Goal: Information Seeking & Learning: Understand process/instructions

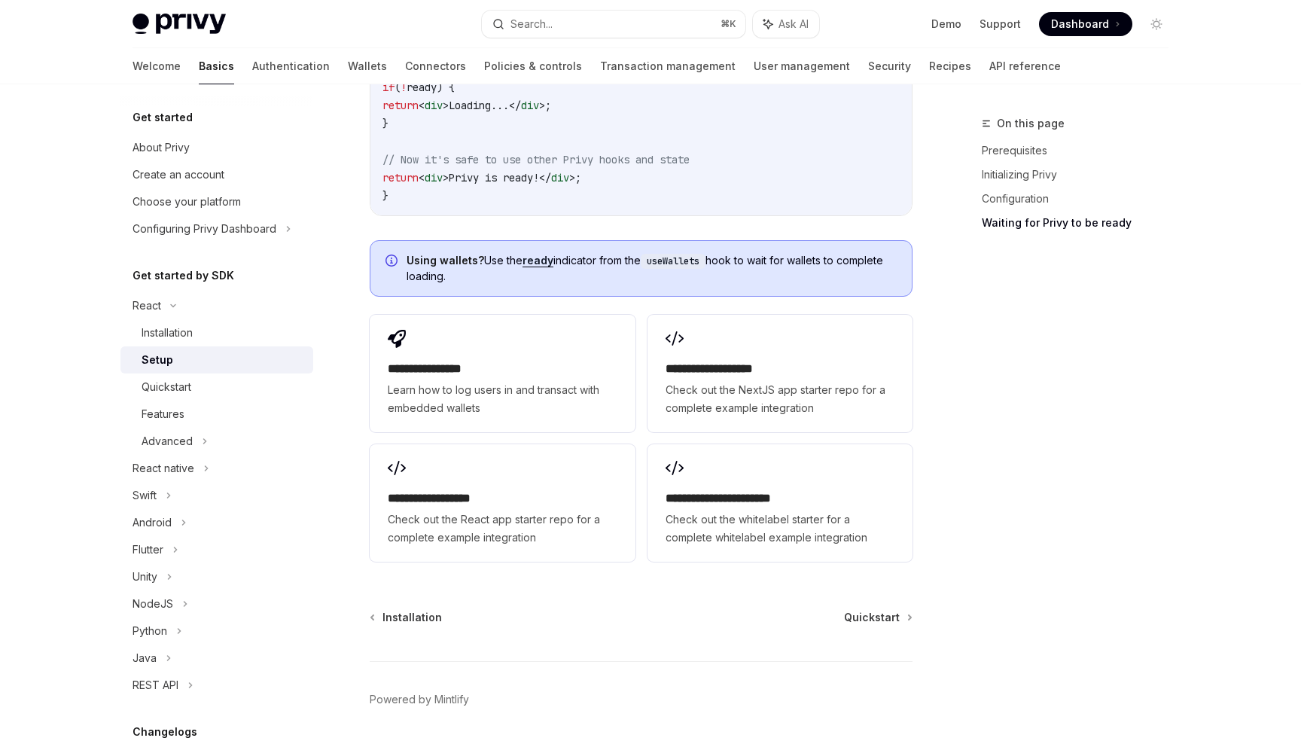
scroll to position [1844, 0]
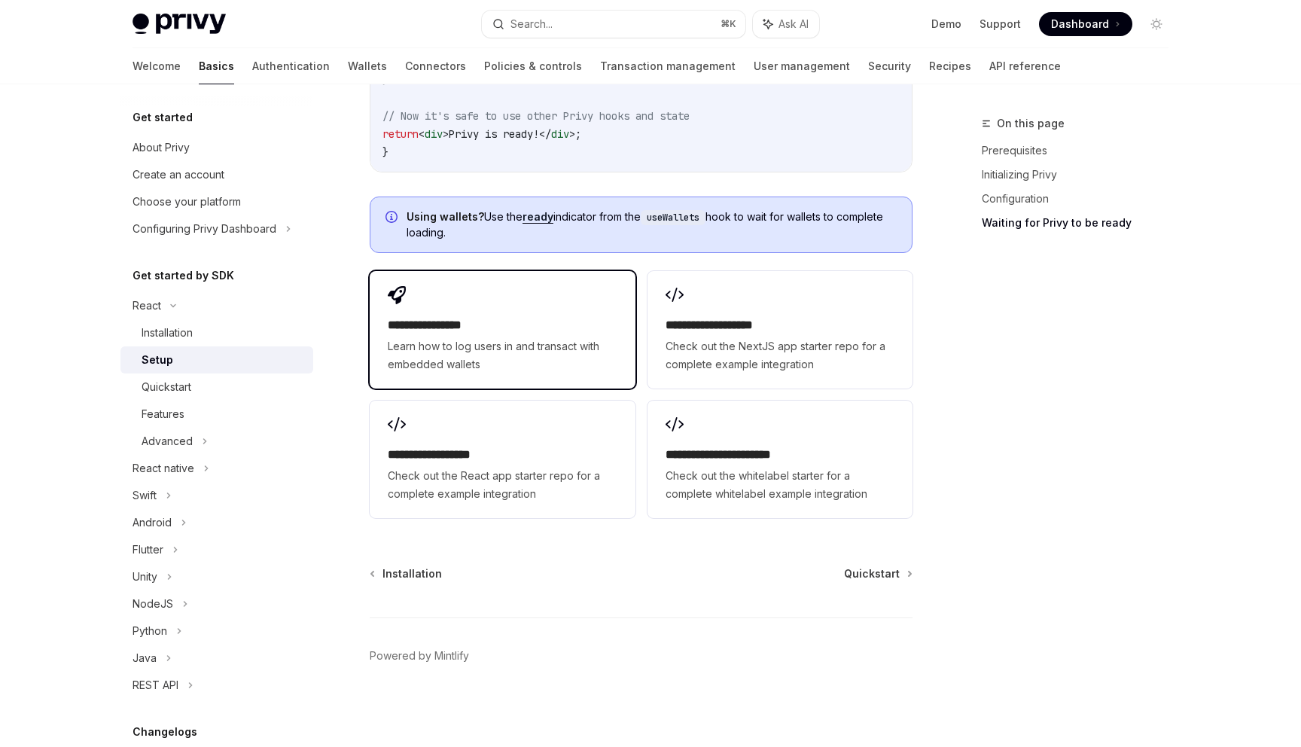
click at [480, 316] on h2 "**********" at bounding box center [502, 325] width 229 height 18
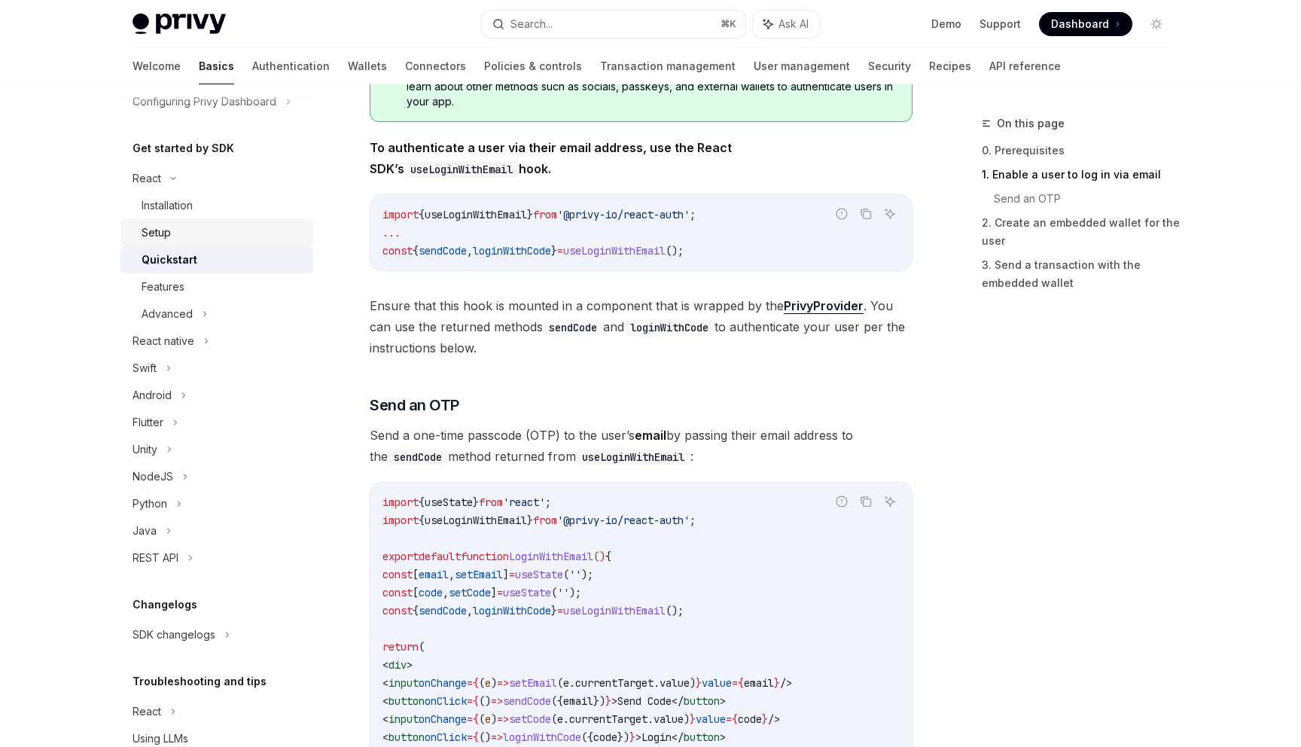
scroll to position [77, 0]
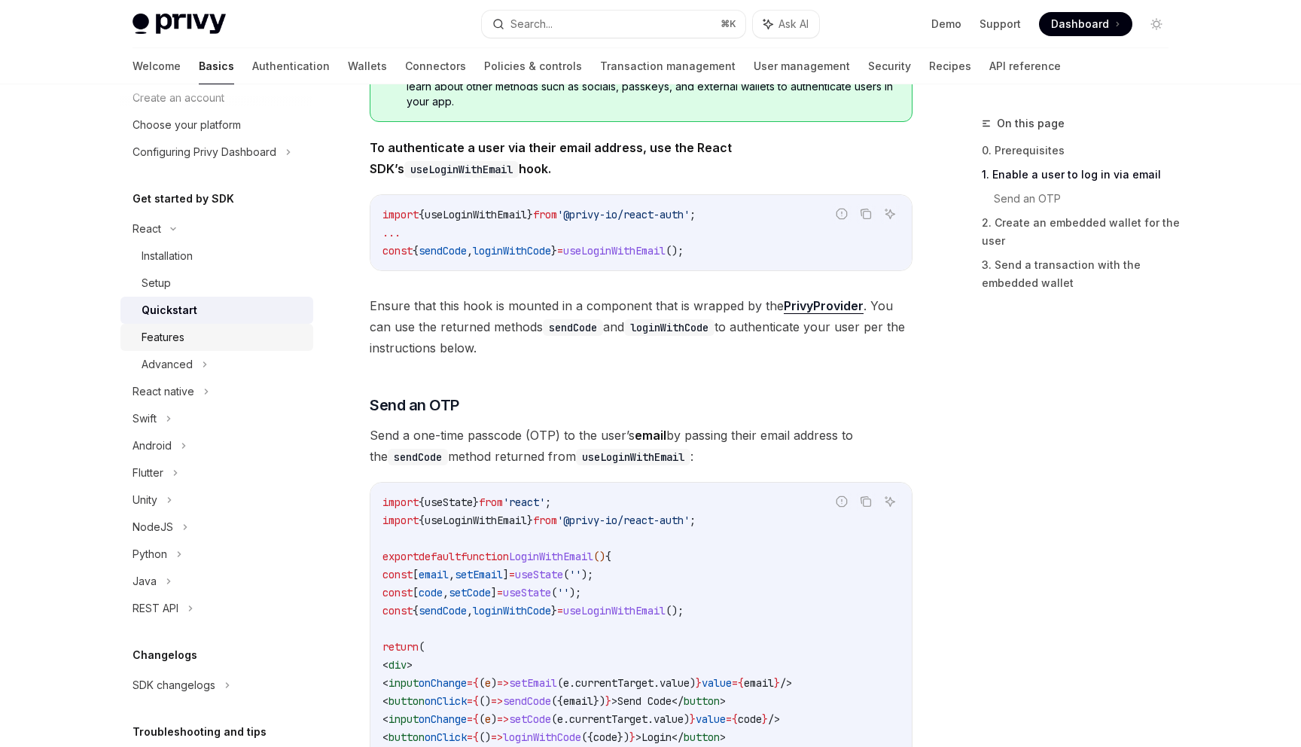
click at [219, 340] on div "Features" at bounding box center [223, 337] width 163 height 18
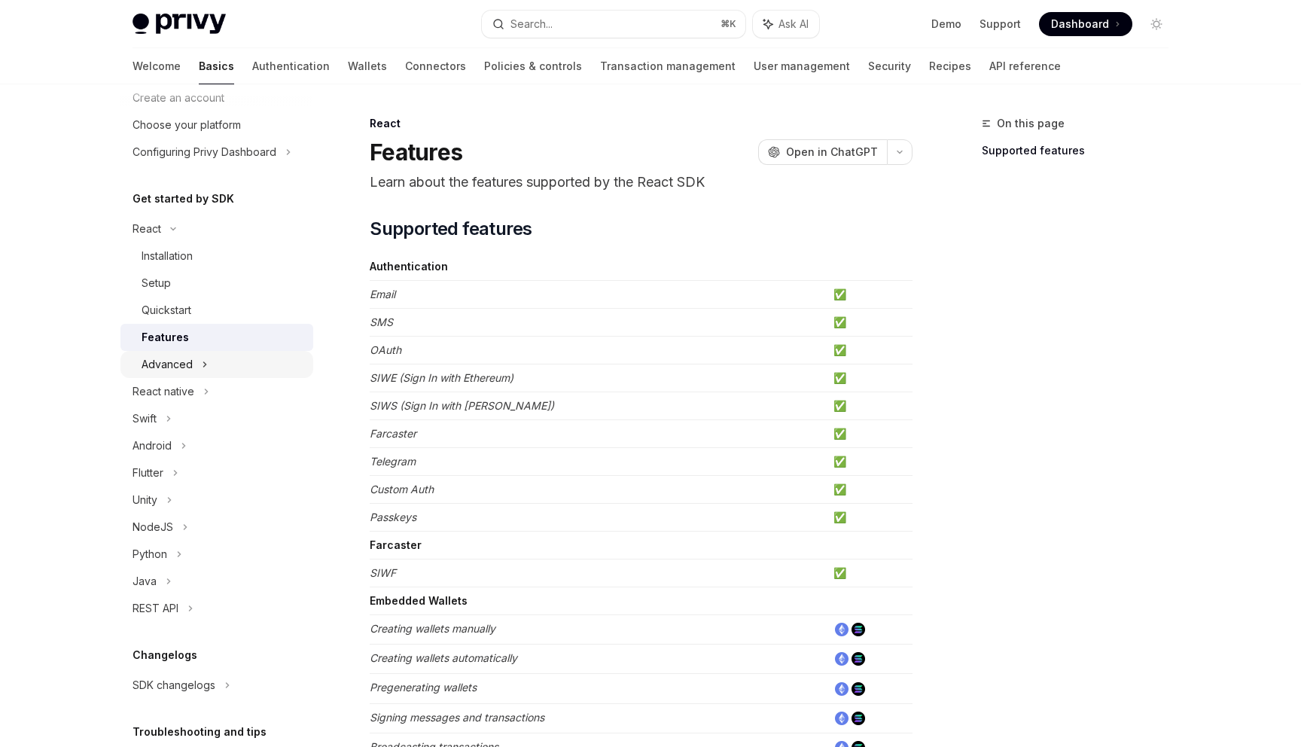
click at [185, 354] on div "Advanced" at bounding box center [217, 364] width 193 height 27
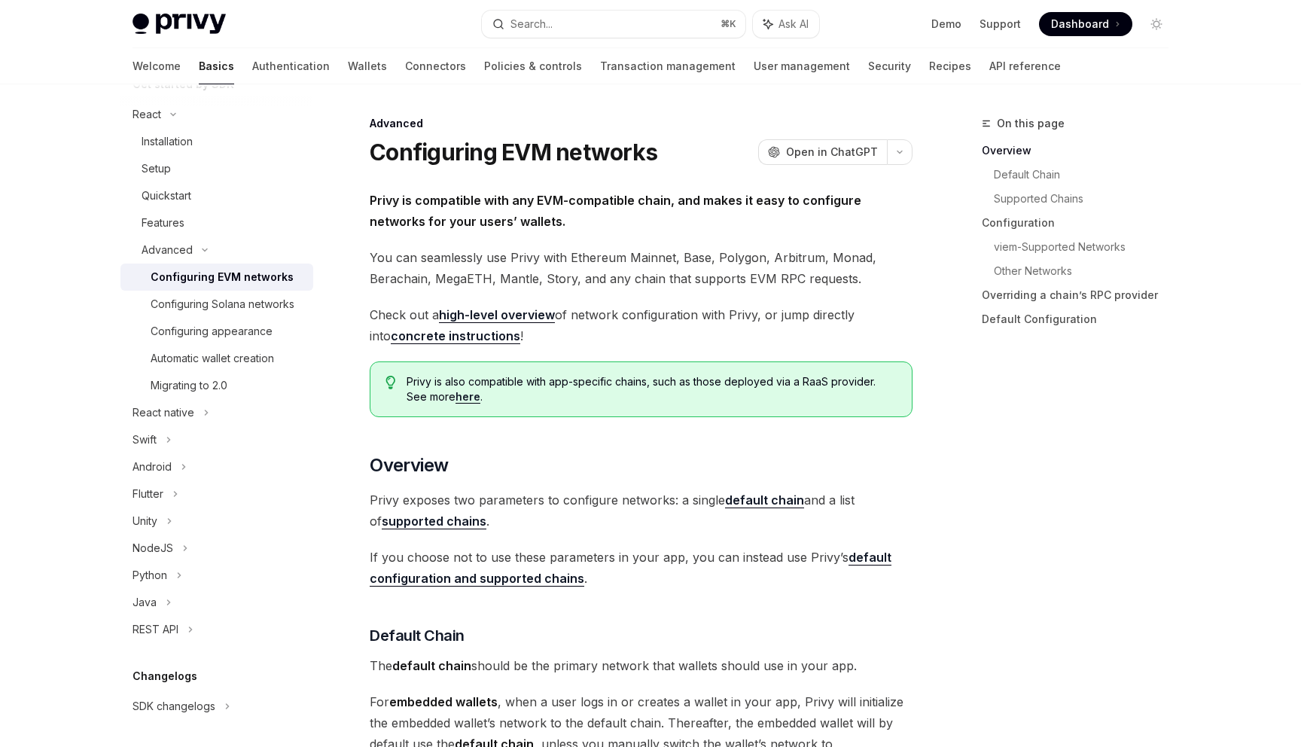
scroll to position [169, 0]
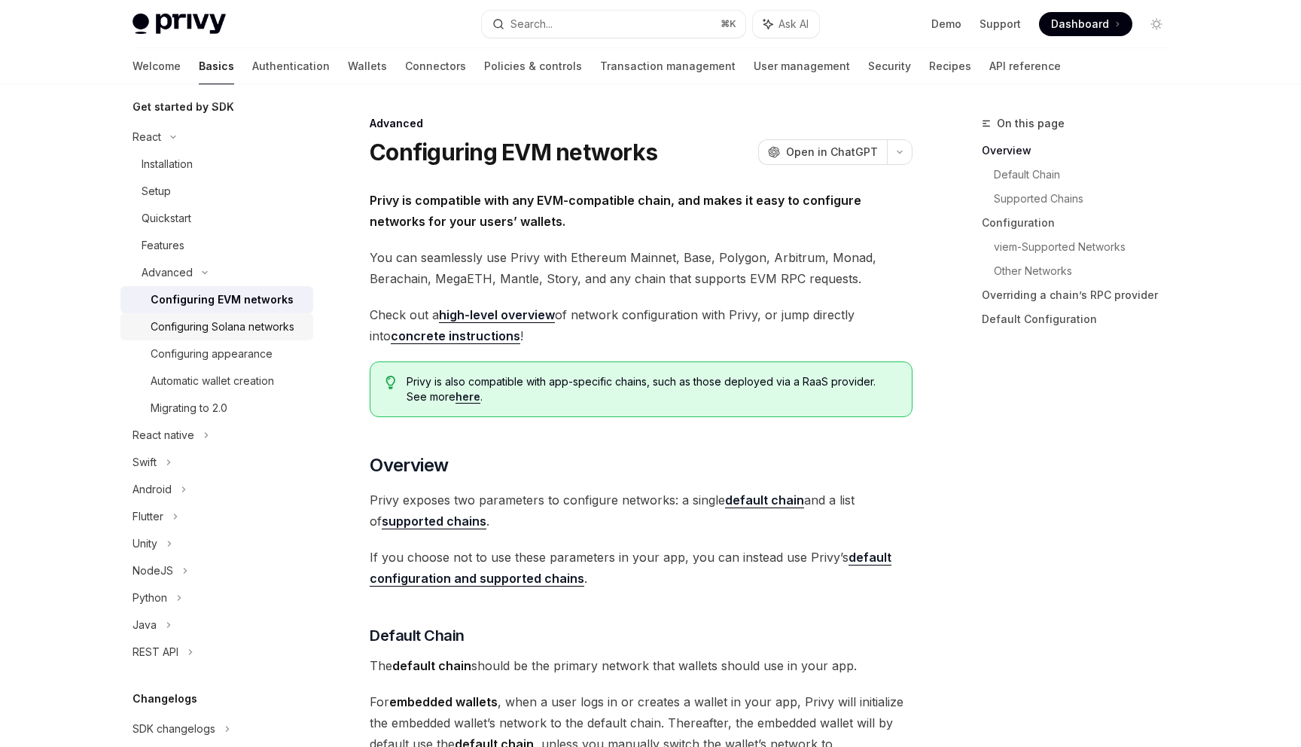
click at [277, 314] on link "Configuring Solana networks" at bounding box center [217, 326] width 193 height 27
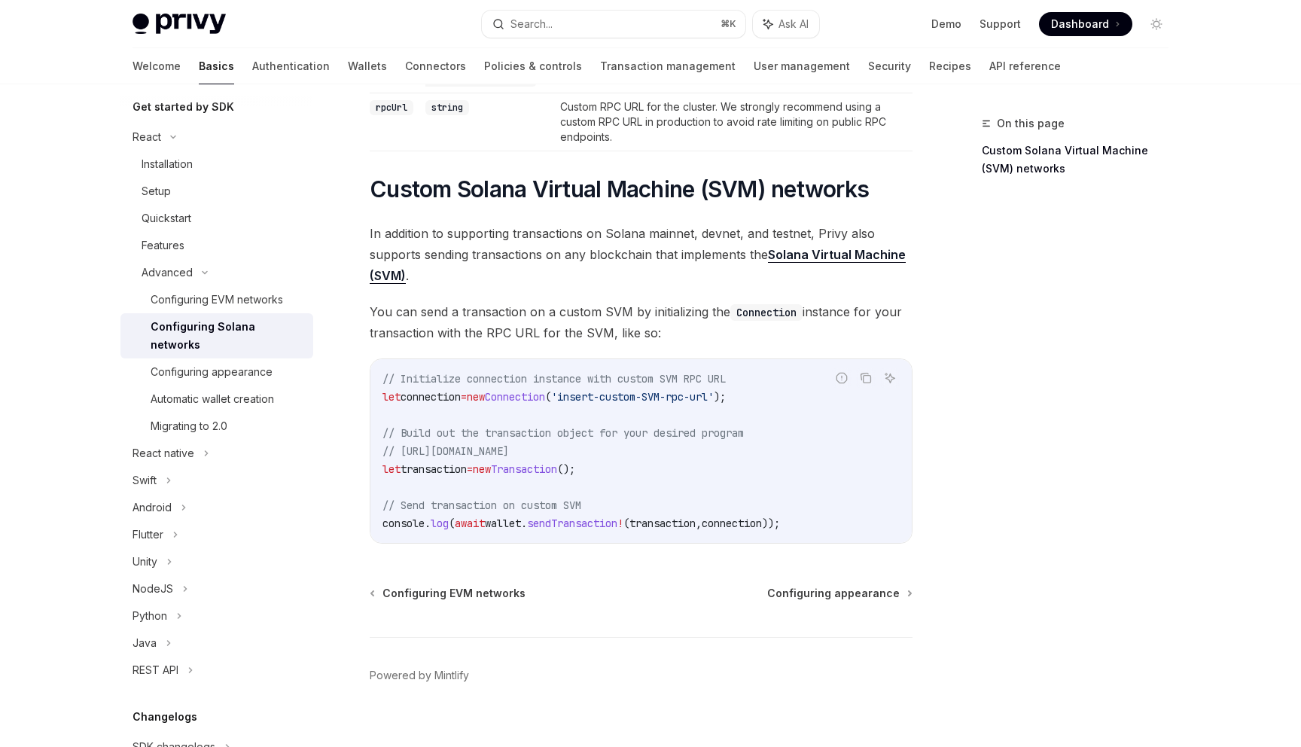
scroll to position [551, 0]
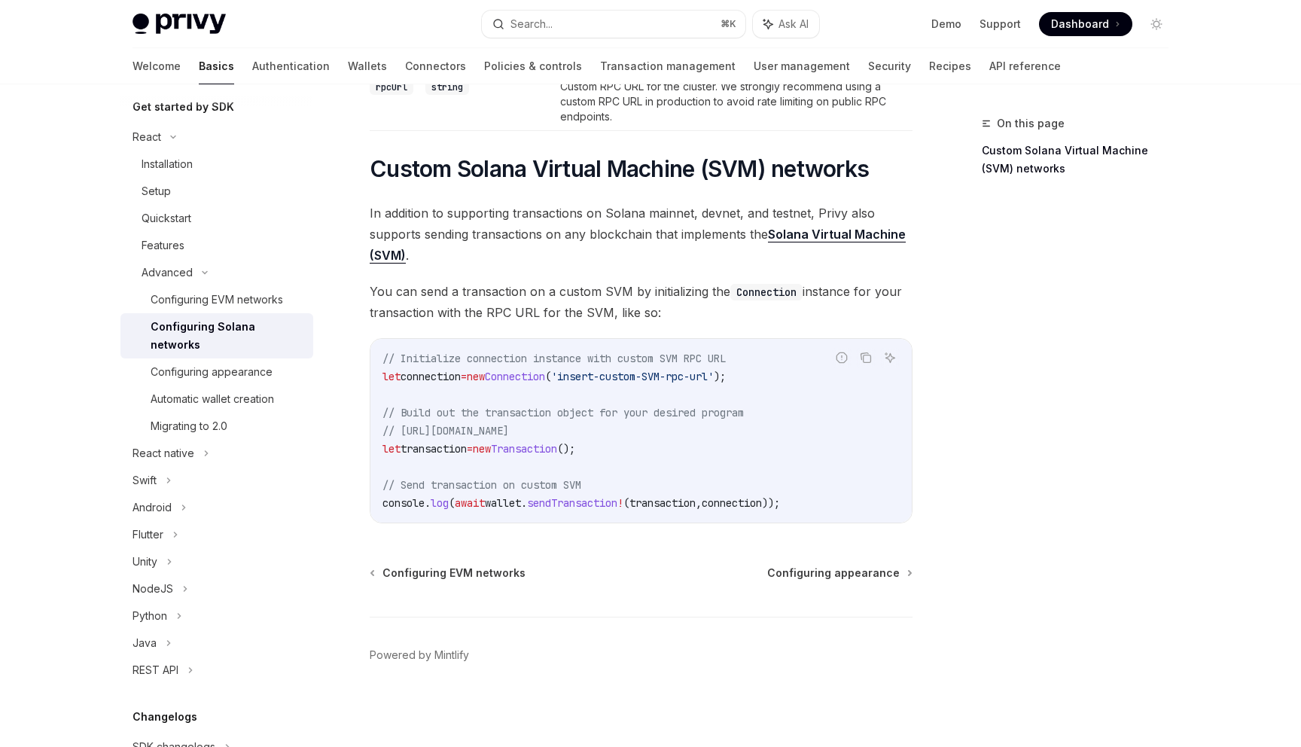
click at [261, 316] on link "Configuring Solana networks" at bounding box center [217, 335] width 193 height 45
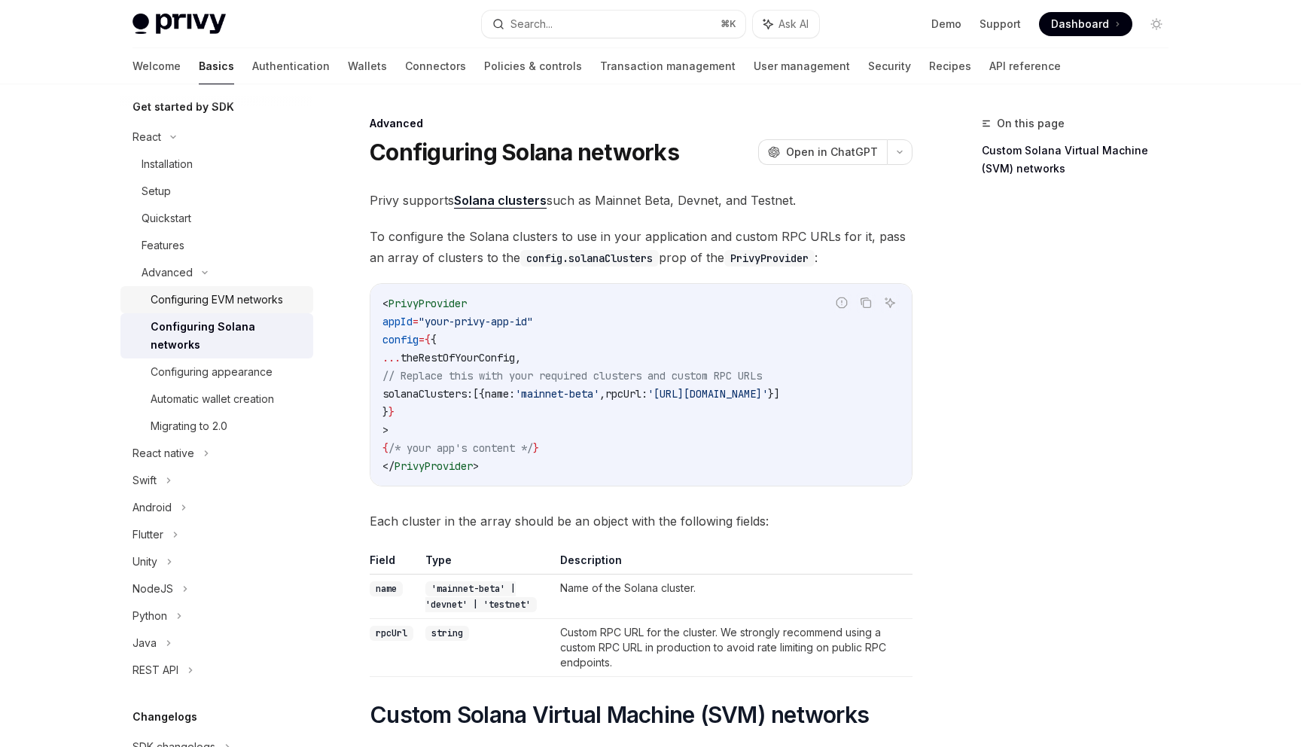
click at [256, 296] on div "Configuring EVM networks" at bounding box center [217, 300] width 133 height 18
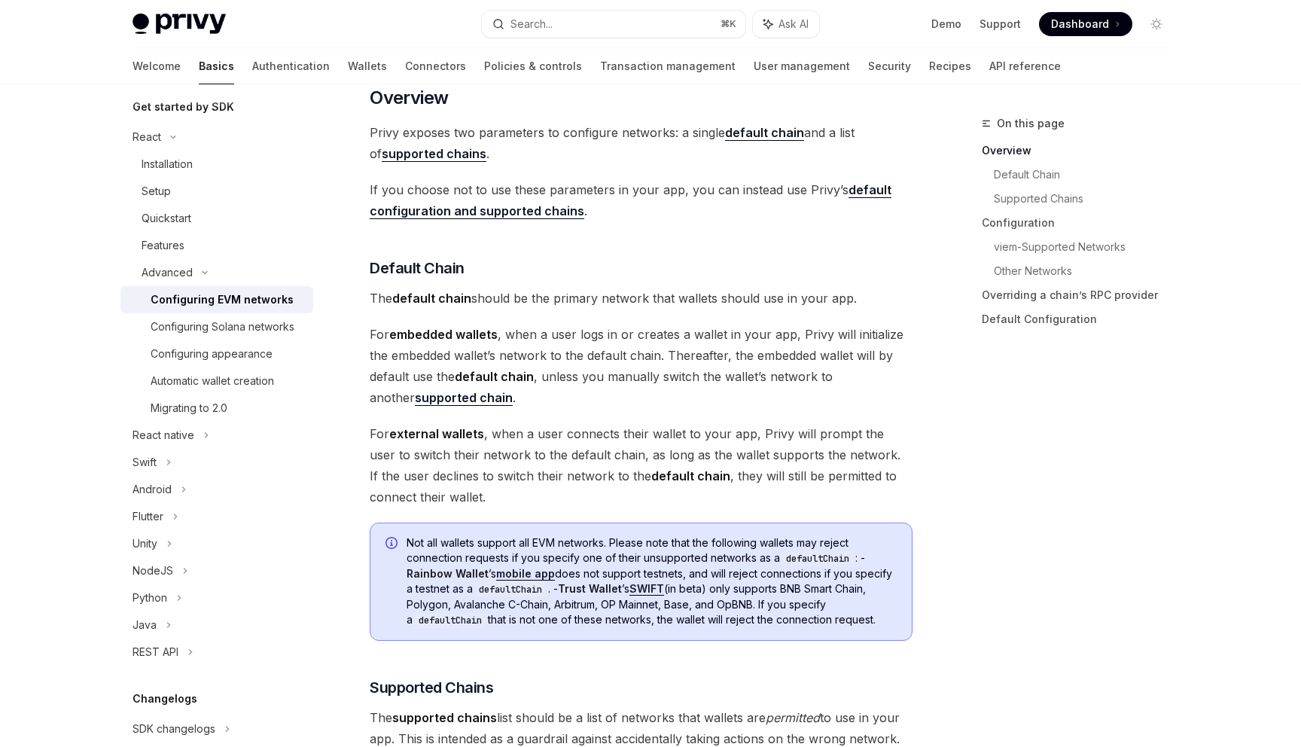
scroll to position [385, 0]
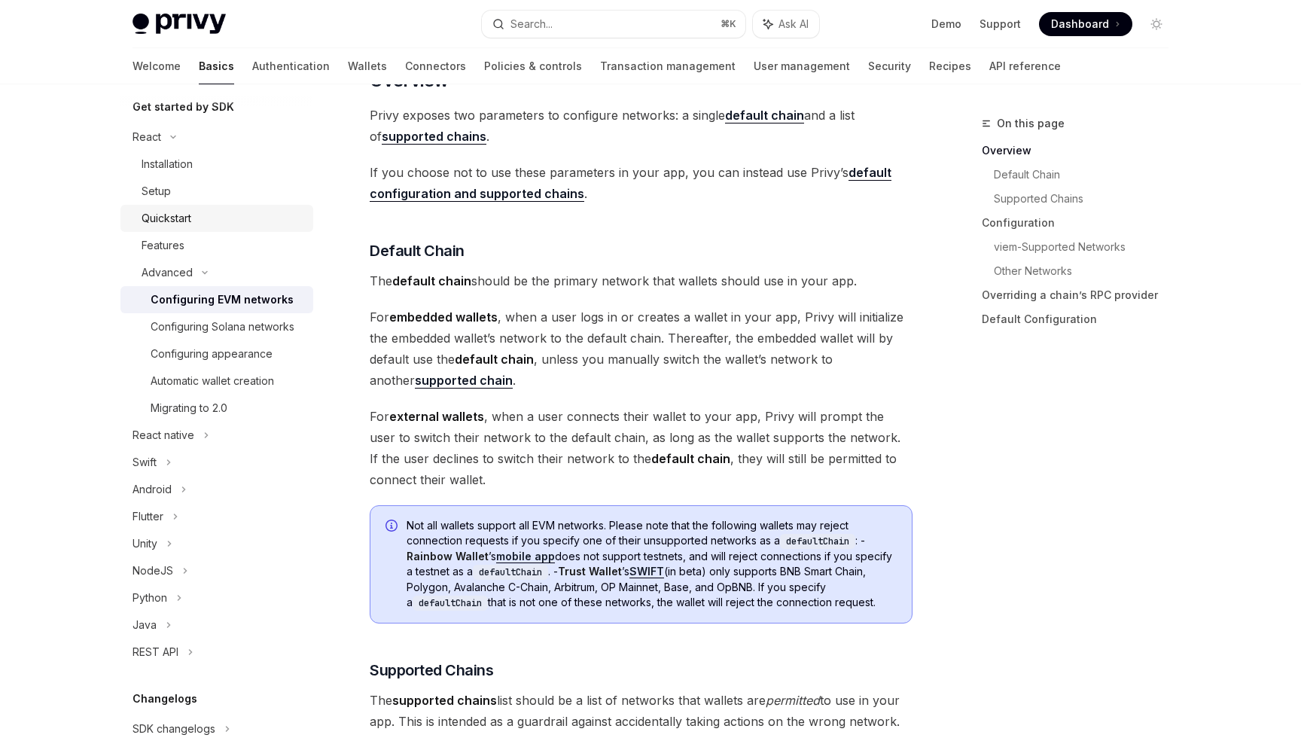
click at [169, 230] on link "Quickstart" at bounding box center [217, 218] width 193 height 27
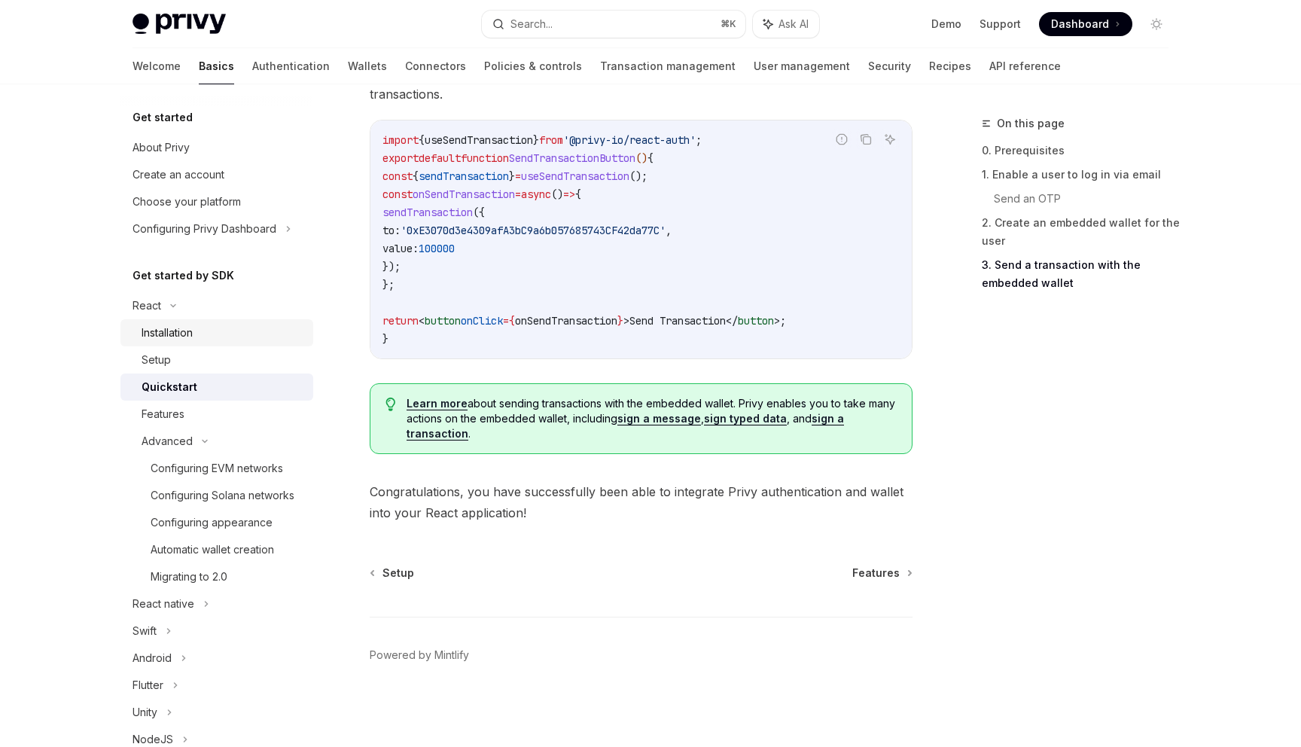
click at [187, 325] on div "Installation" at bounding box center [167, 333] width 51 height 18
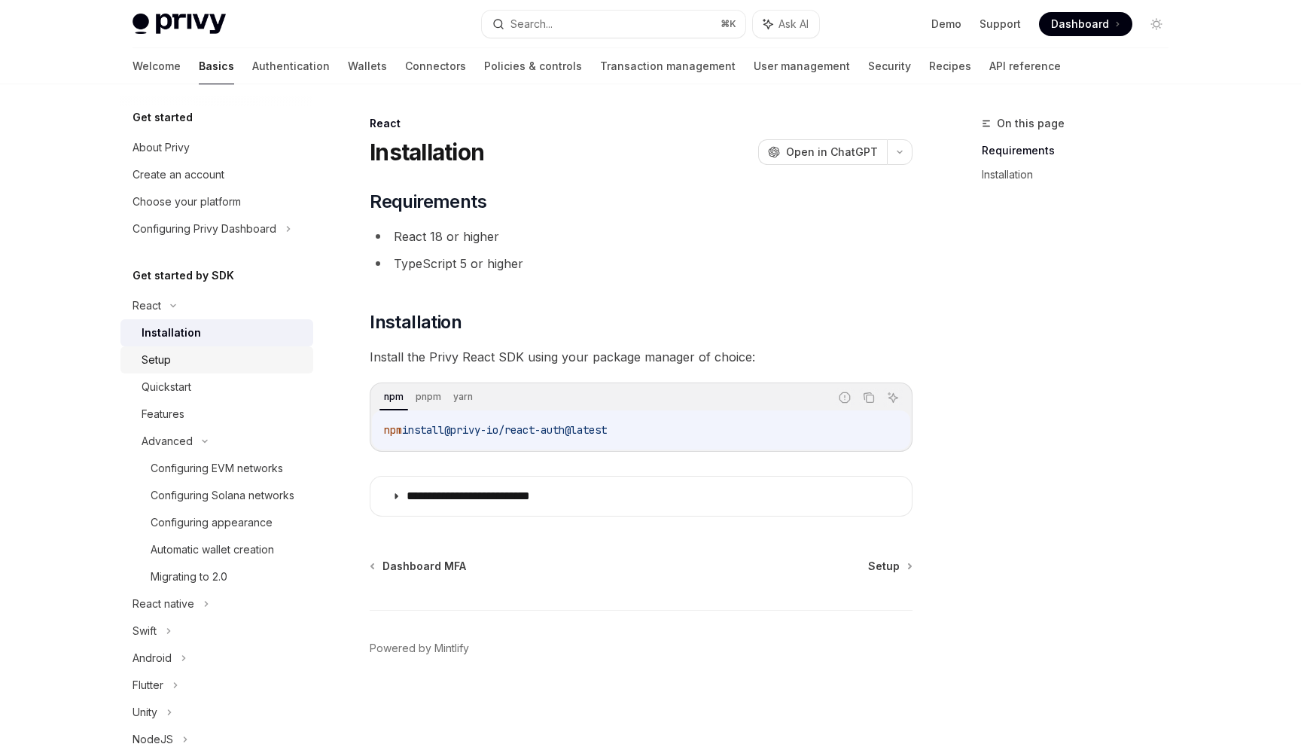
click at [215, 365] on div "Setup" at bounding box center [223, 360] width 163 height 18
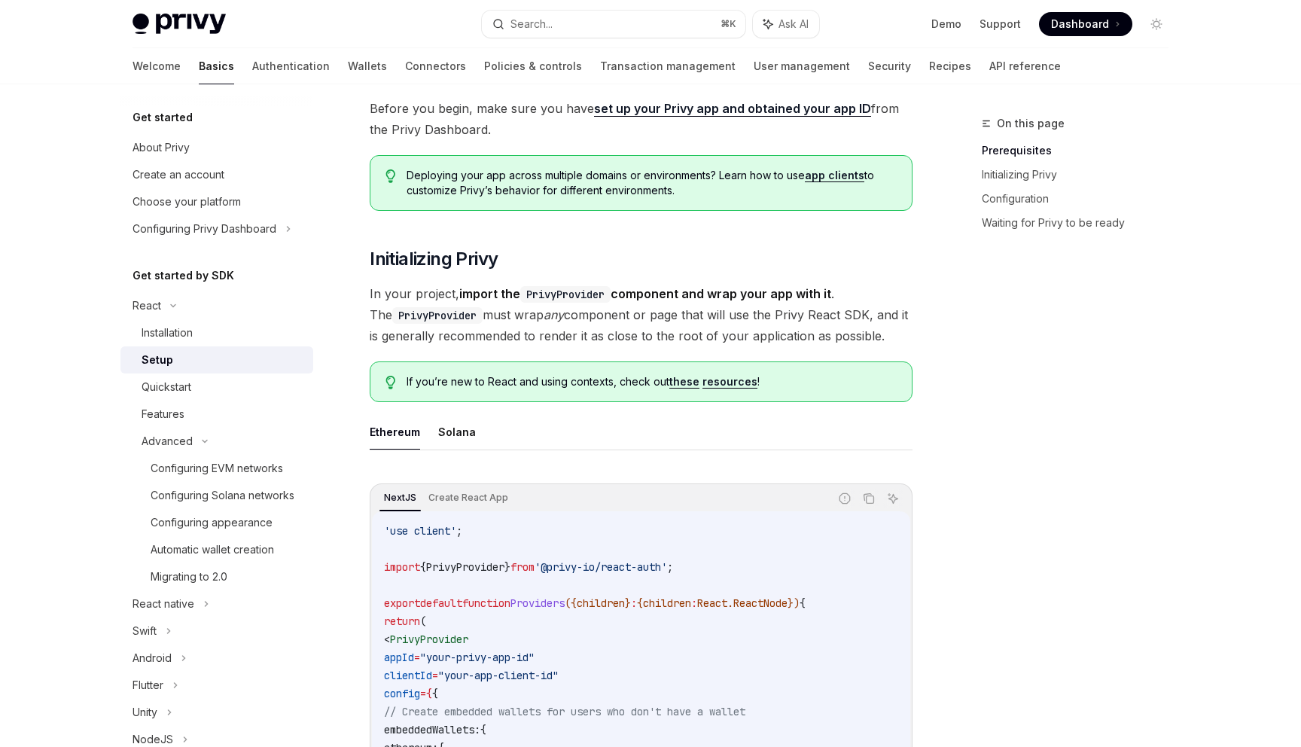
scroll to position [54, 0]
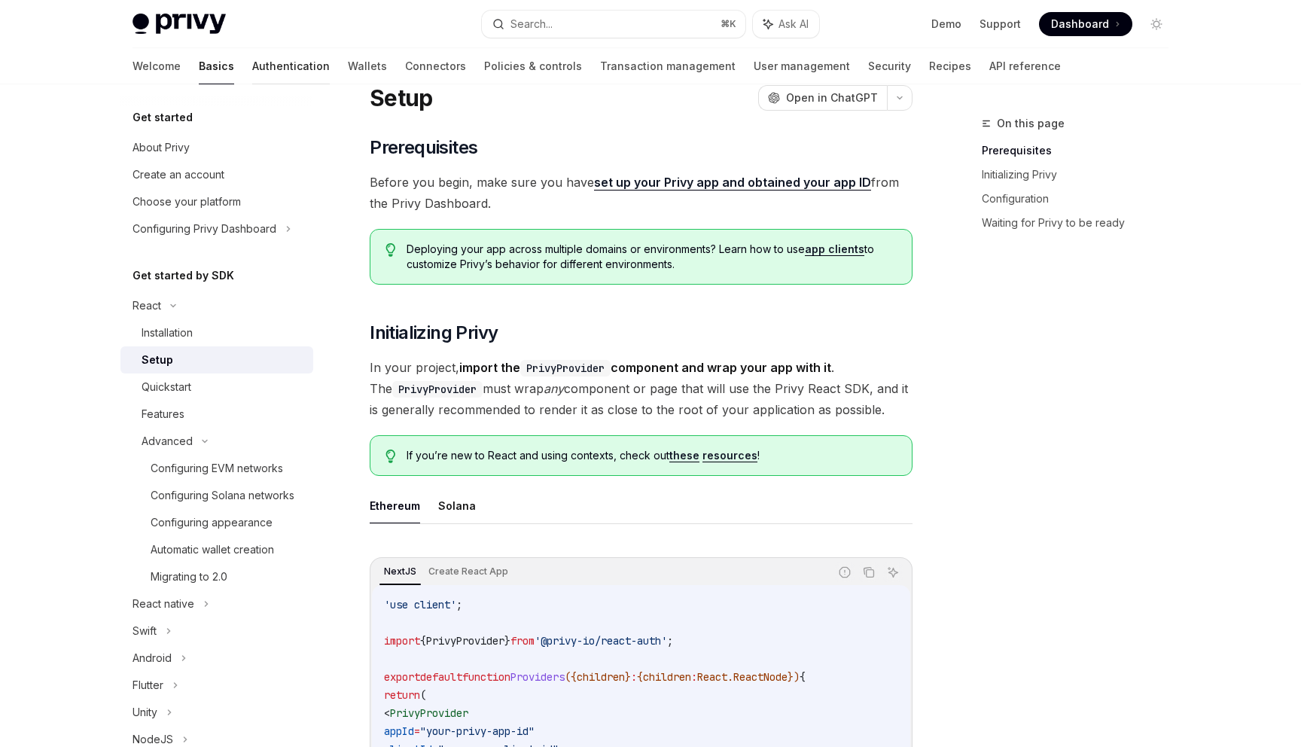
click at [252, 70] on link "Authentication" at bounding box center [291, 66] width 78 height 36
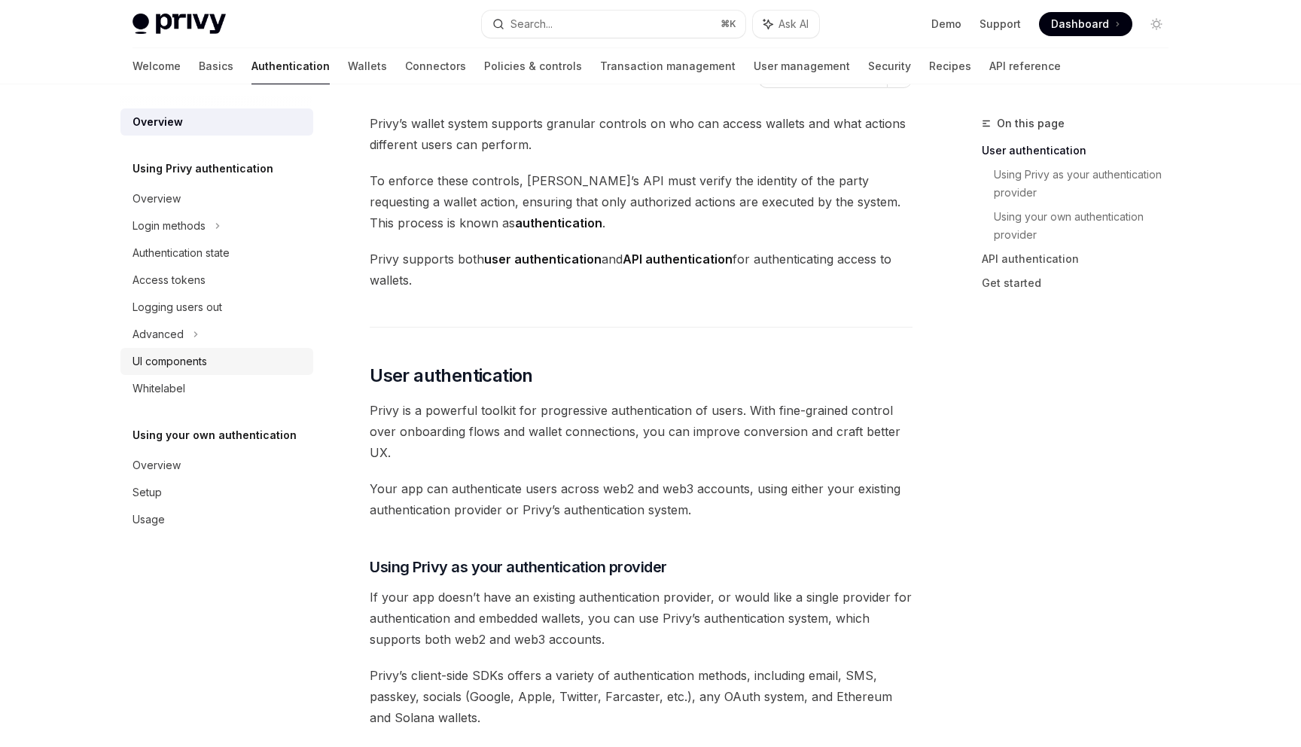
click at [212, 352] on link "UI components" at bounding box center [217, 361] width 193 height 27
type textarea "*"
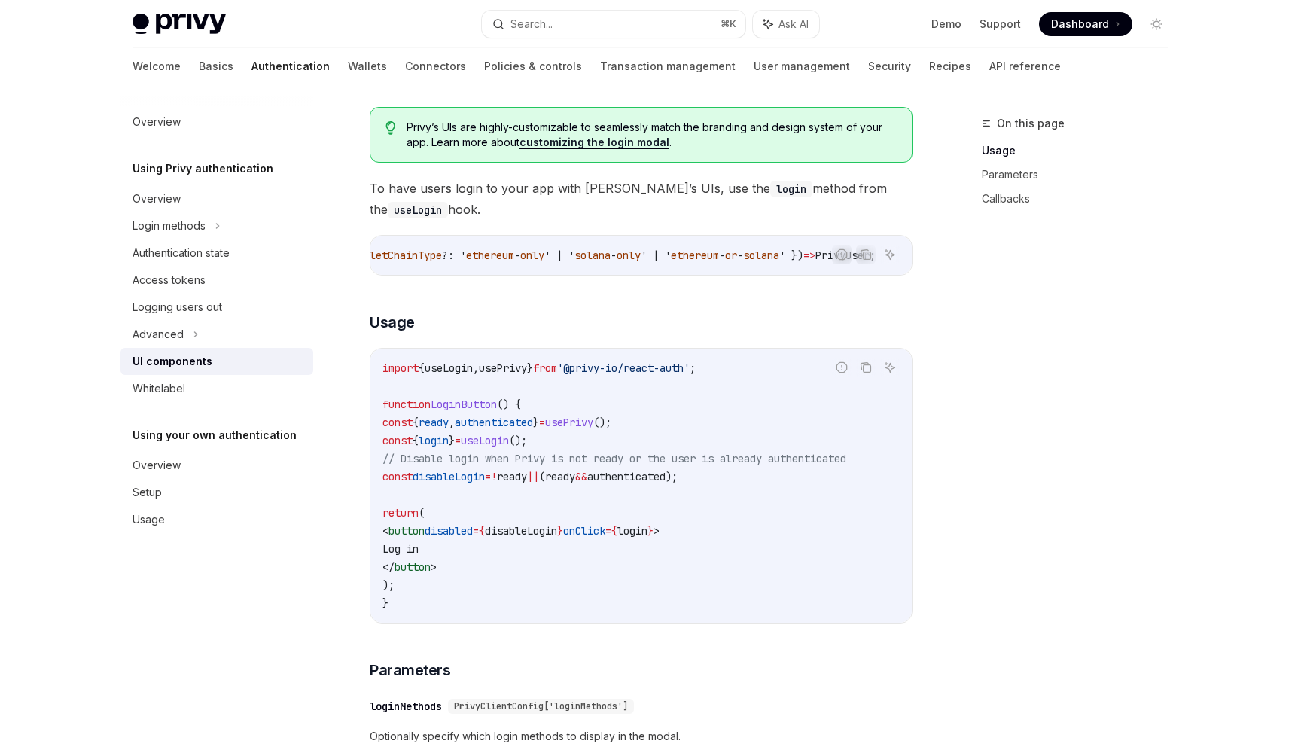
scroll to position [0, 943]
drag, startPoint x: 807, startPoint y: 276, endPoint x: 592, endPoint y: 264, distance: 215.0
click at [592, 264] on div "Report incorrect code Copy Ask AI login : ({ loginMethods : PrivyClientConfig […" at bounding box center [641, 255] width 543 height 41
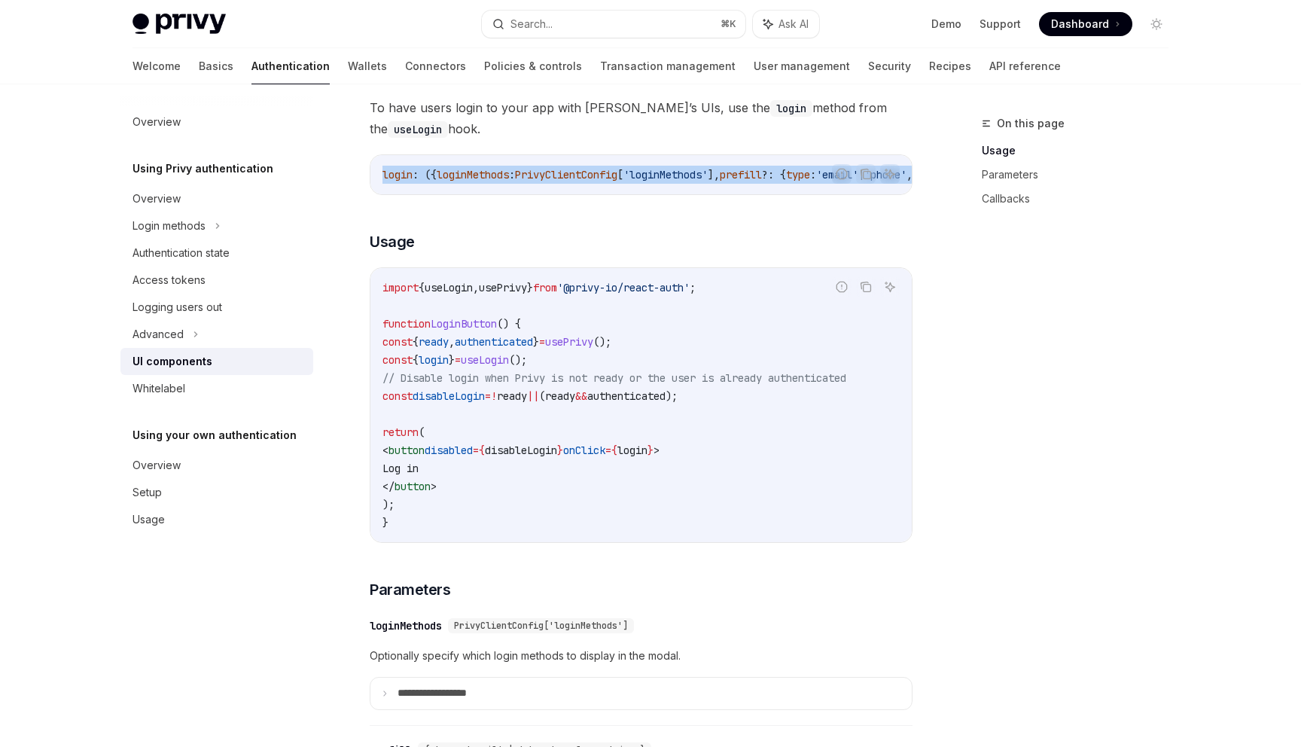
scroll to position [890, 0]
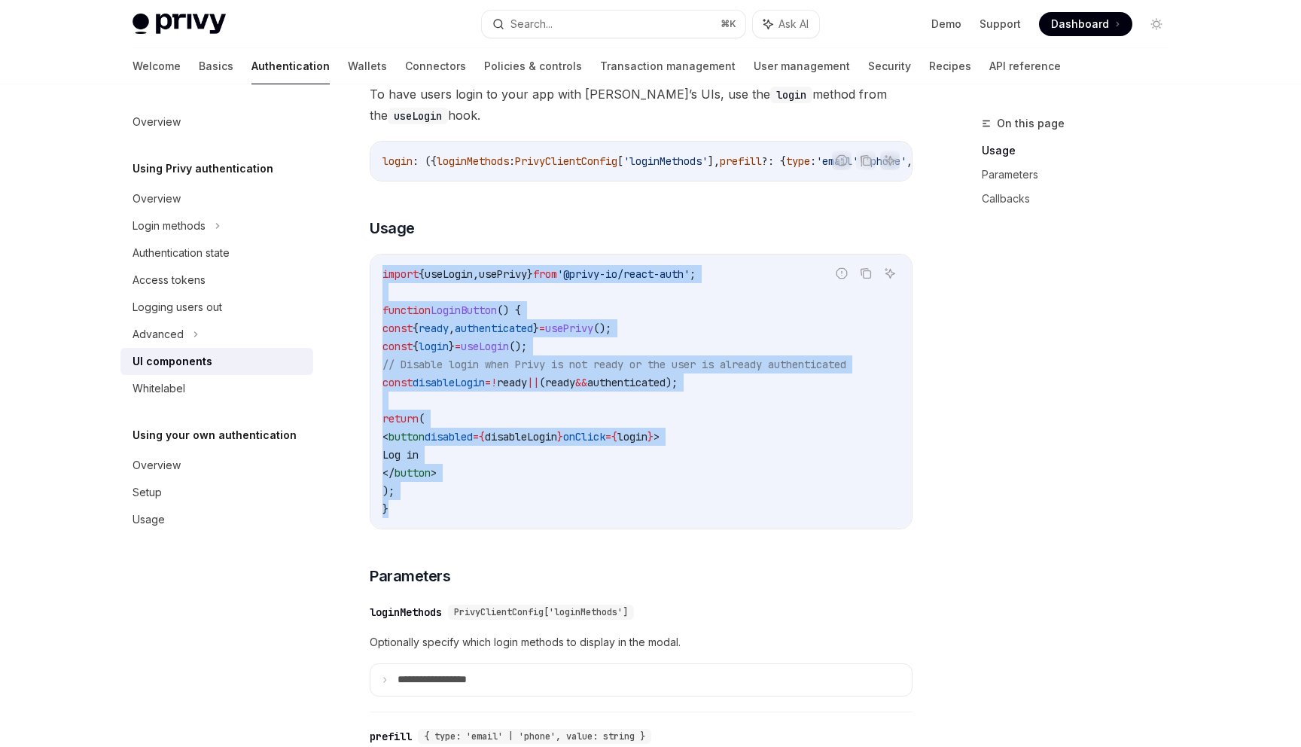
drag, startPoint x: 383, startPoint y: 279, endPoint x: 440, endPoint y: 514, distance: 241.7
click at [440, 514] on code "import { useLogin , usePrivy } from '@privy-io/react-auth' ; function LoginButt…" at bounding box center [641, 391] width 517 height 253
copy code "import { useLogin , usePrivy } from '@privy-io/react-auth' ; function LoginButt…"
click at [532, 465] on code "import { useLogin , usePrivy } from '@privy-io/react-auth' ; function LoginButt…" at bounding box center [641, 391] width 517 height 253
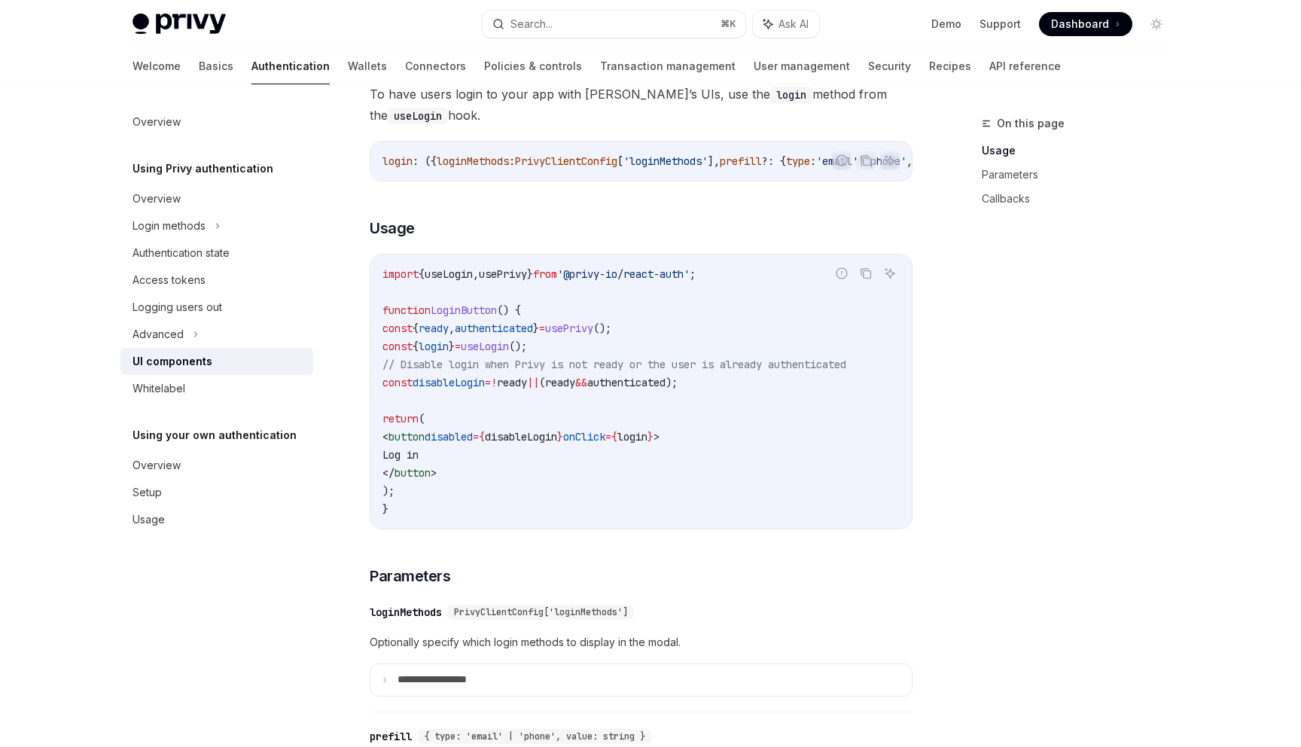
click at [509, 353] on span "useLogin" at bounding box center [485, 347] width 48 height 14
drag, startPoint x: 777, startPoint y: 391, endPoint x: 410, endPoint y: 388, distance: 367.5
click at [410, 388] on code "import { useLogin , usePrivy } from '@privy-io/react-auth' ; function LoginButt…" at bounding box center [641, 391] width 517 height 253
copy span "const disableLogin = ! ready || ( ready && authenticated );"
